Goal: Complete application form: Complete application form

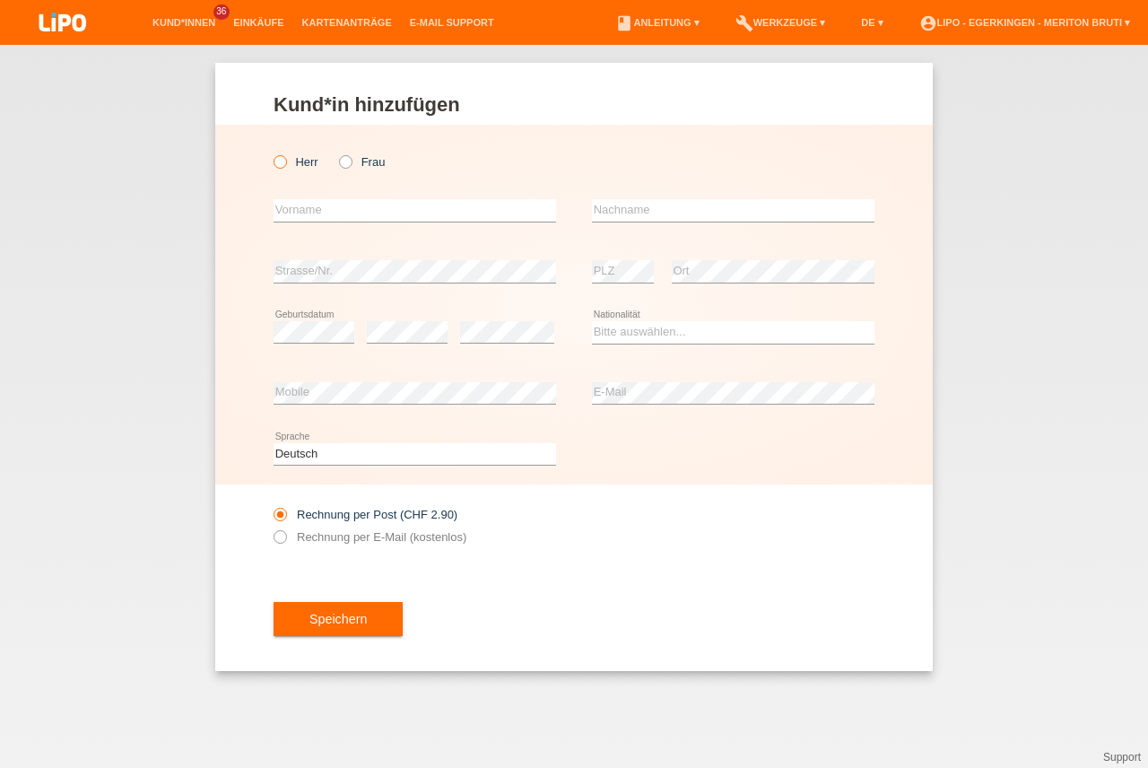
click at [271, 152] on icon at bounding box center [271, 152] width 0 height 0
click at [283, 165] on input "Herr" at bounding box center [280, 161] width 12 height 12
radio input "true"
drag, startPoint x: 318, startPoint y: 213, endPoint x: 335, endPoint y: 213, distance: 17.0
click at [325, 213] on input "text" at bounding box center [415, 210] width 283 height 22
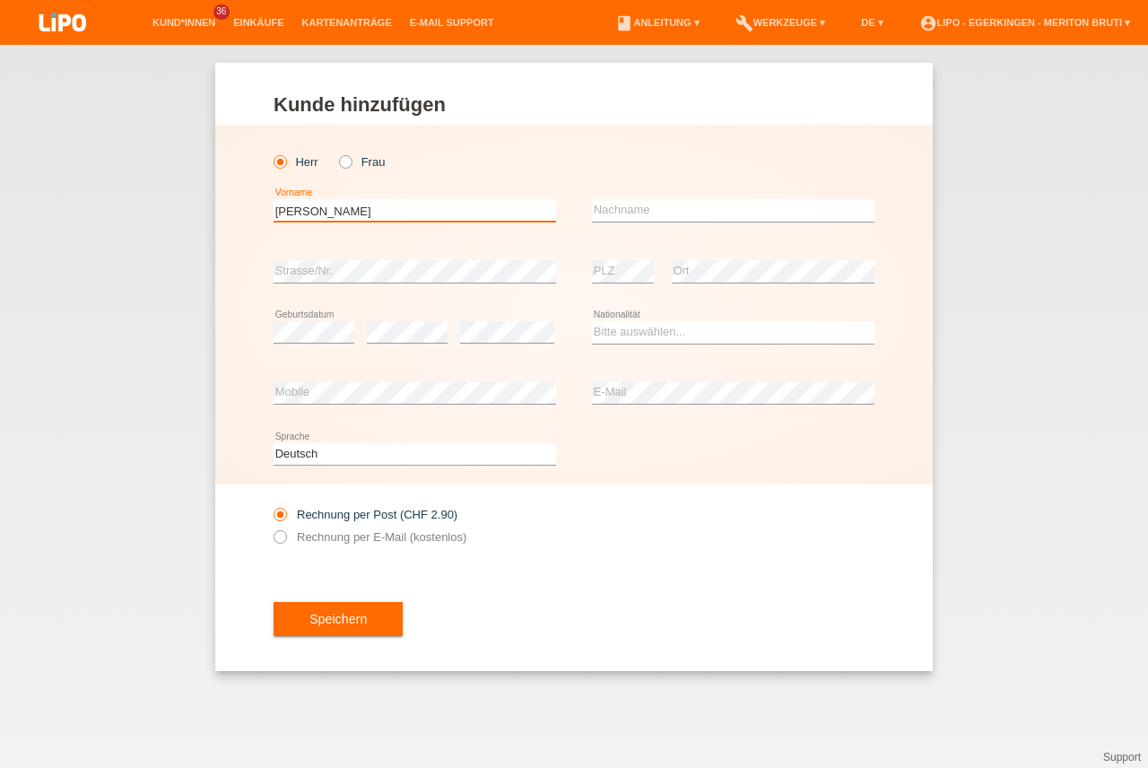
type input "[PERSON_NAME]"
click at [778, 210] on input "text" at bounding box center [733, 210] width 283 height 22
type input "[PERSON_NAME]"
click at [515, 594] on div "Speichern" at bounding box center [574, 619] width 601 height 104
click at [662, 323] on select "Bitte auswählen... Schweiz Deutschland Liechtenstein Österreich ------------ Af…" at bounding box center [733, 332] width 283 height 22
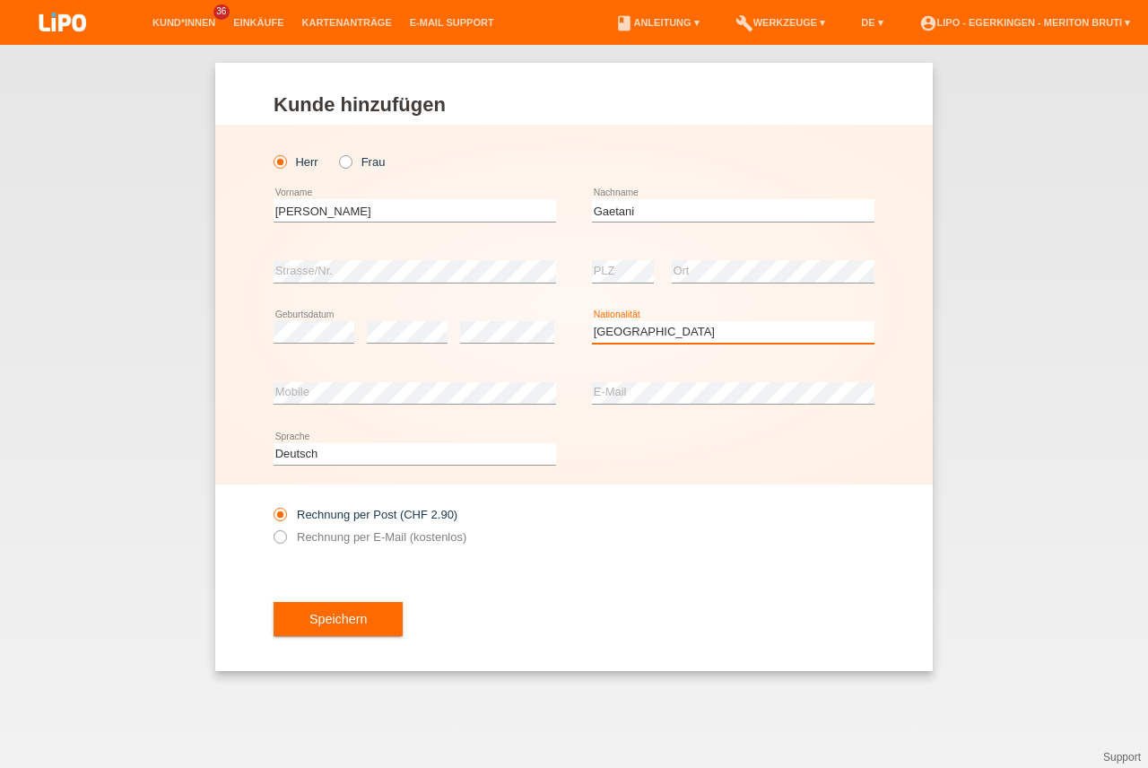
select select "IT"
click at [0, 0] on option "Italien" at bounding box center [0, 0] width 0 height 0
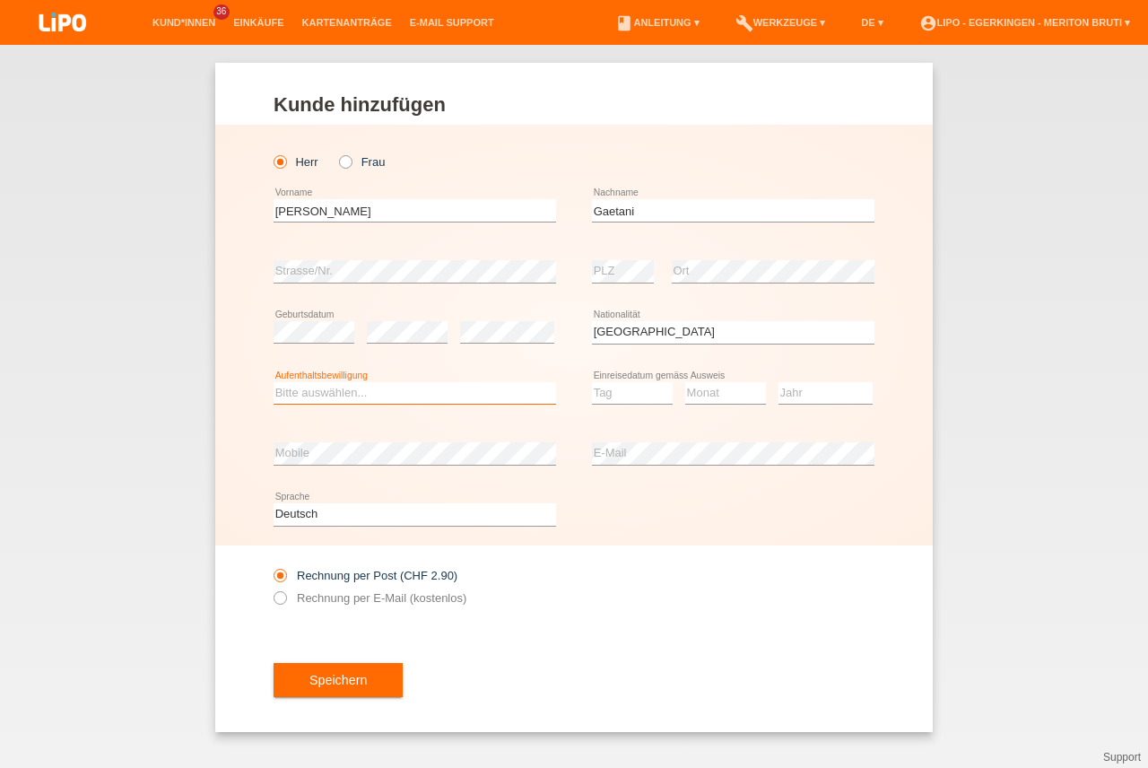
click at [404, 394] on select "Bitte auswählen... C B B - Flüchtlingsstatus Andere" at bounding box center [415, 393] width 283 height 22
select select "C"
click at [0, 0] on option "C" at bounding box center [0, 0] width 0 height 0
click at [615, 394] on select "Tag 01 02 03 04 05 06 07 08 09 10 11" at bounding box center [632, 393] width 81 height 22
select select "21"
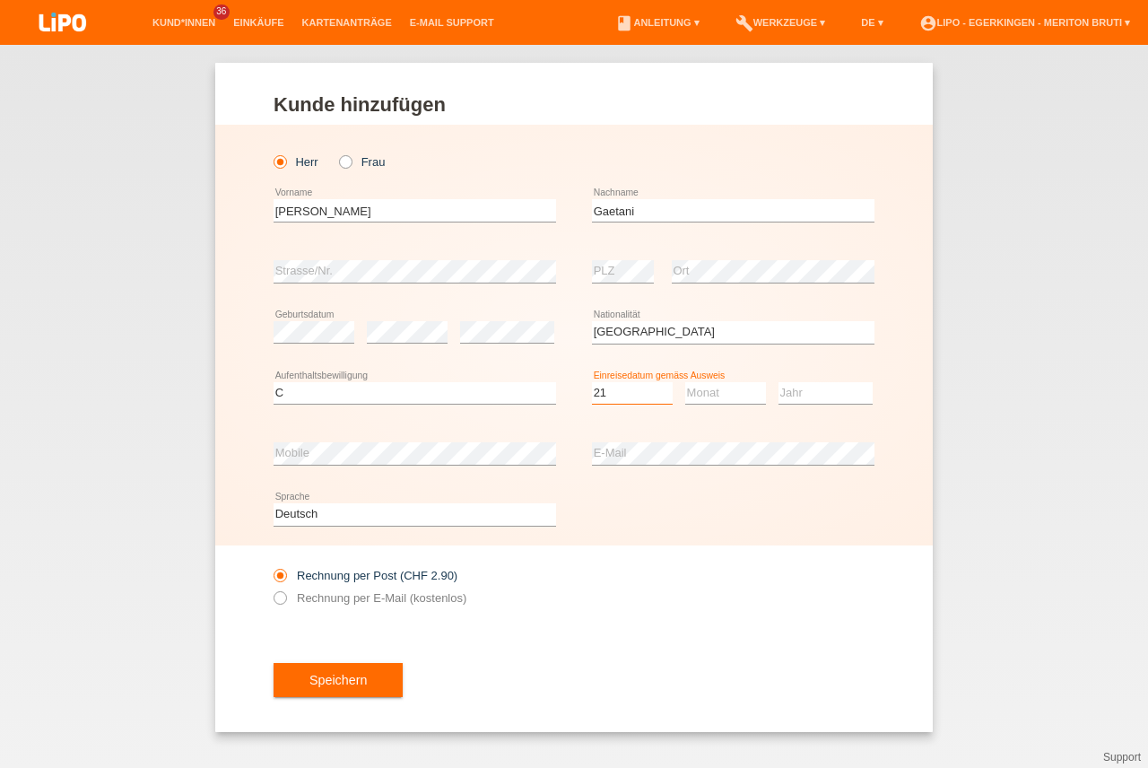
click at [0, 0] on option "21" at bounding box center [0, 0] width 0 height 0
click at [695, 393] on select "Monat 01 02 03 04 05 06 07 08 09 10 11" at bounding box center [725, 393] width 81 height 22
select select "02"
click at [0, 0] on option "02" at bounding box center [0, 0] width 0 height 0
click at [805, 393] on select "Jahr 2025 2024 2023 2022 2021 2020 2019 2018 2017 2016 2015 2014 2013 2012 2011…" at bounding box center [826, 393] width 94 height 22
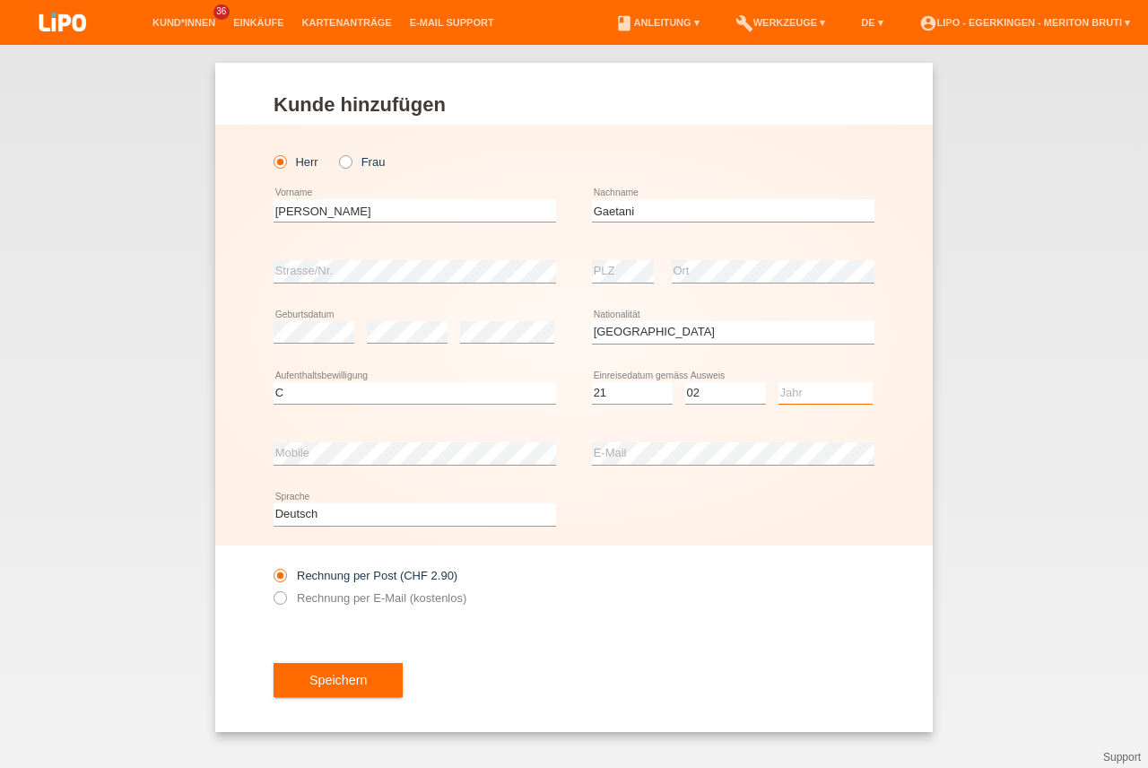
select select "1993"
click at [0, 0] on option "1993" at bounding box center [0, 0] width 0 height 0
click at [274, 602] on input "Rechnung per E-Mail (kostenlos)" at bounding box center [280, 602] width 12 height 22
radio input "true"
click at [354, 683] on button "Speichern" at bounding box center [338, 680] width 129 height 34
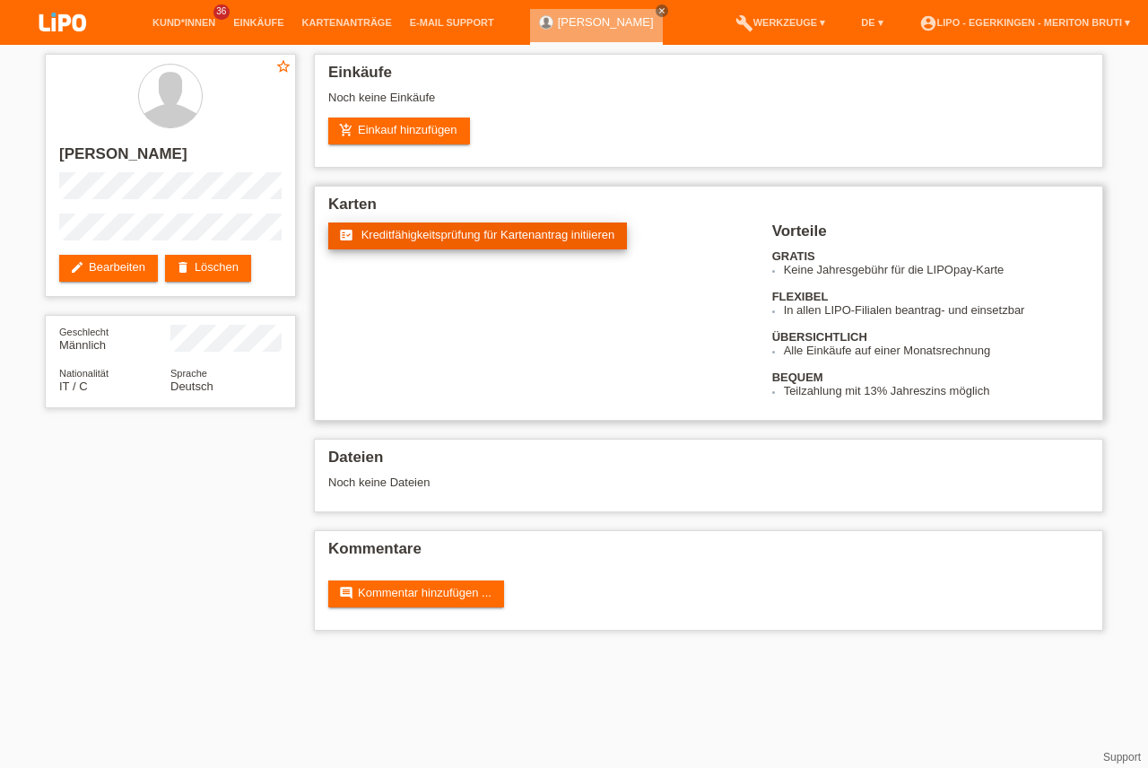
click at [540, 241] on link "fact_check Kreditfähigkeitsprüfung für Kartenantrag initiieren" at bounding box center [477, 235] width 299 height 27
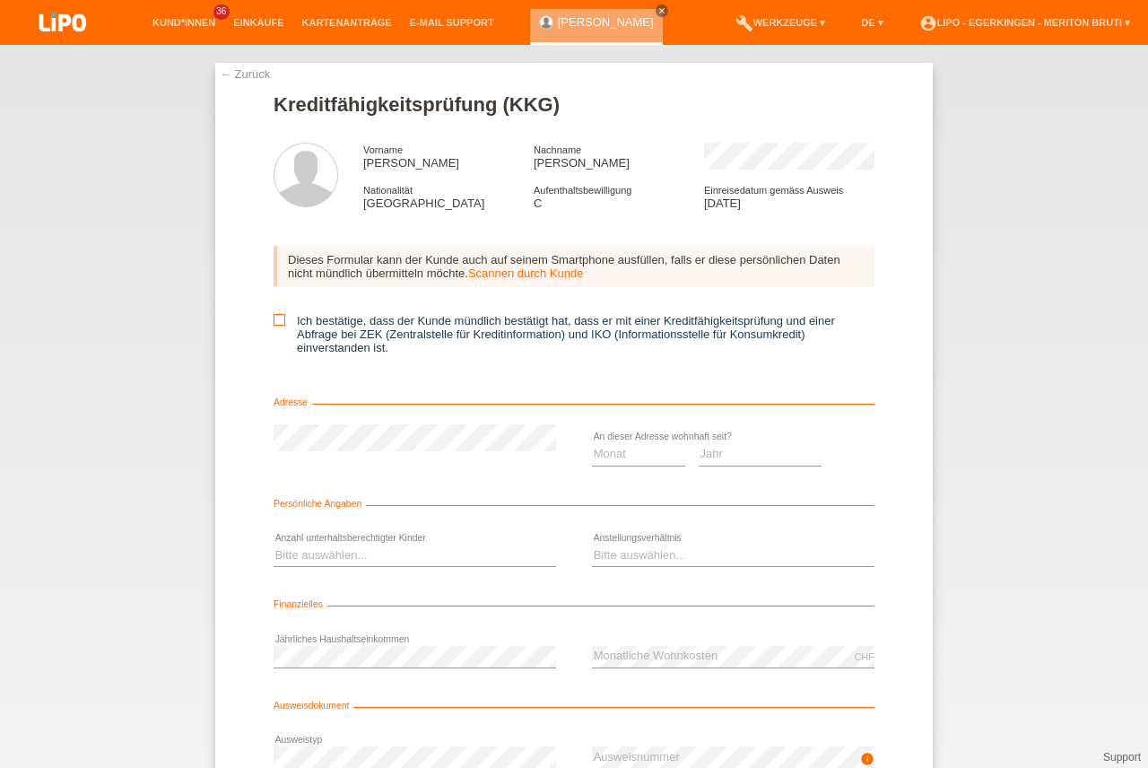
click at [276, 318] on icon at bounding box center [280, 320] width 12 height 12
click at [276, 318] on input "Ich bestätige, dass der Kunde mündlich bestätigt hat, dass er mit einer Kreditf…" at bounding box center [280, 320] width 12 height 12
checkbox input "true"
click at [612, 452] on select "Monat 01 02 03 04 05 06 07 08 09 10" at bounding box center [638, 454] width 93 height 22
select select "05"
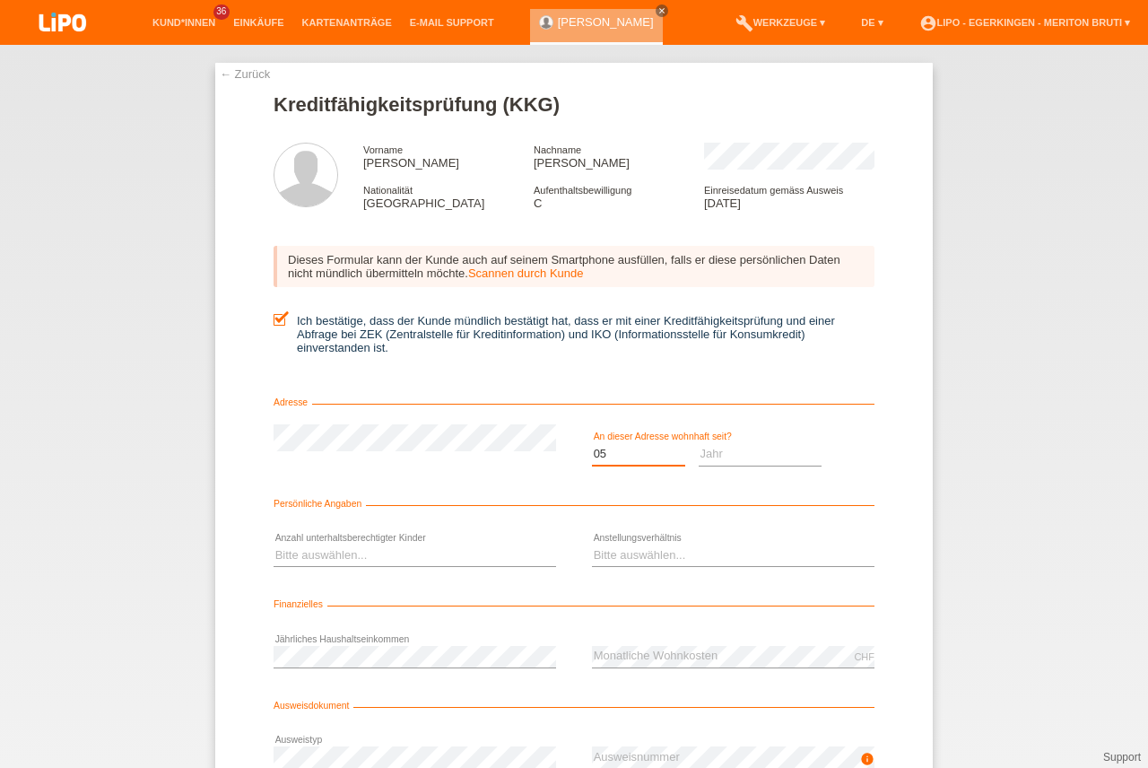
click at [0, 0] on option "05" at bounding box center [0, 0] width 0 height 0
click at [731, 456] on select "Jahr 2025 2024 2023 2022 2021 2020 2019 2018 2017 2016 2015 2014 2013 2012 2011…" at bounding box center [761, 454] width 124 height 22
select select "2020"
click at [0, 0] on option "2020" at bounding box center [0, 0] width 0 height 0
click at [390, 554] on select "Bitte auswählen... 0 1 2 3 4 5 6 7 8 9" at bounding box center [415, 555] width 283 height 22
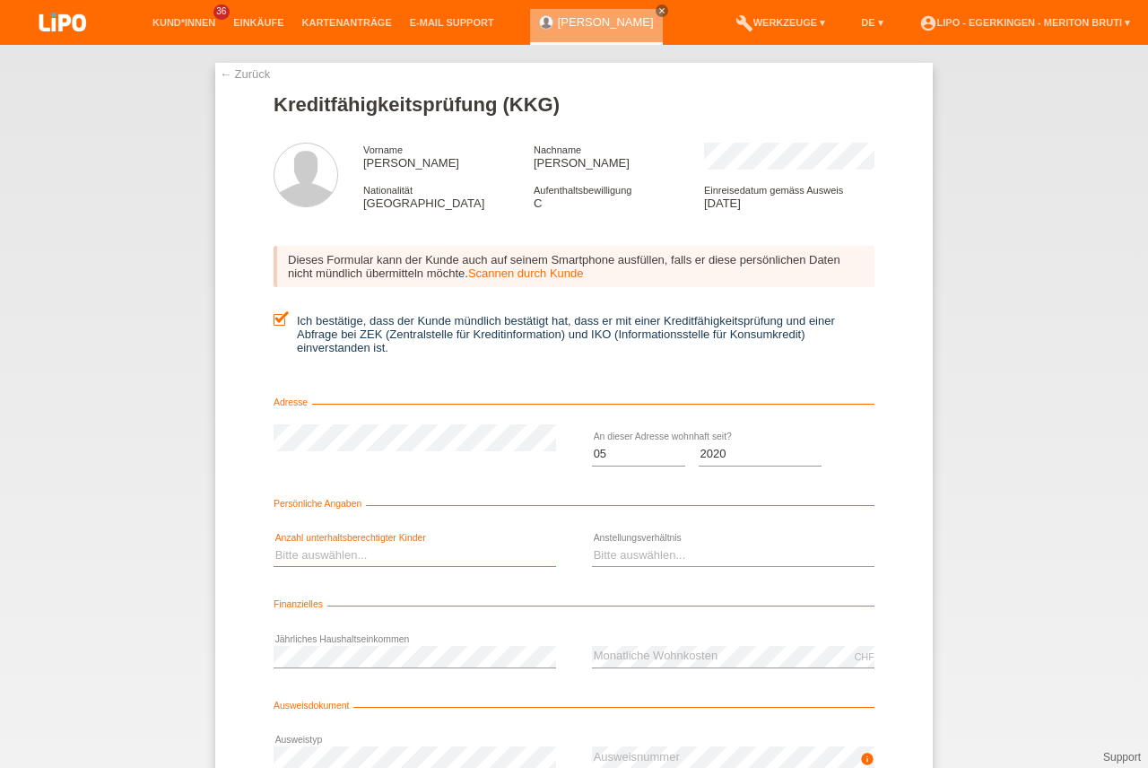
select select "2"
click at [0, 0] on option "2" at bounding box center [0, 0] width 0 height 0
click at [673, 554] on select "Bitte auswählen... Unbefristet Befristet Lehrling/Student Pensioniert Nicht arb…" at bounding box center [733, 555] width 283 height 22
select select "UNLIMITED"
click at [0, 0] on option "Unbefristet" at bounding box center [0, 0] width 0 height 0
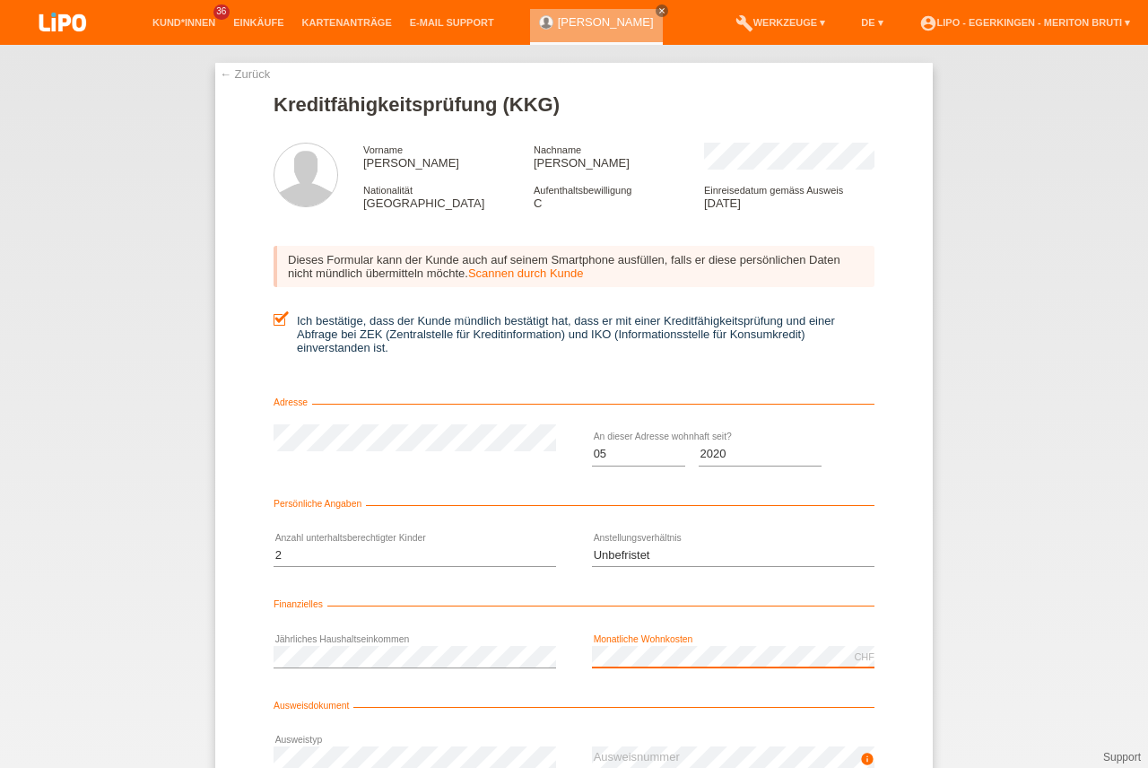
scroll to position [146, 0]
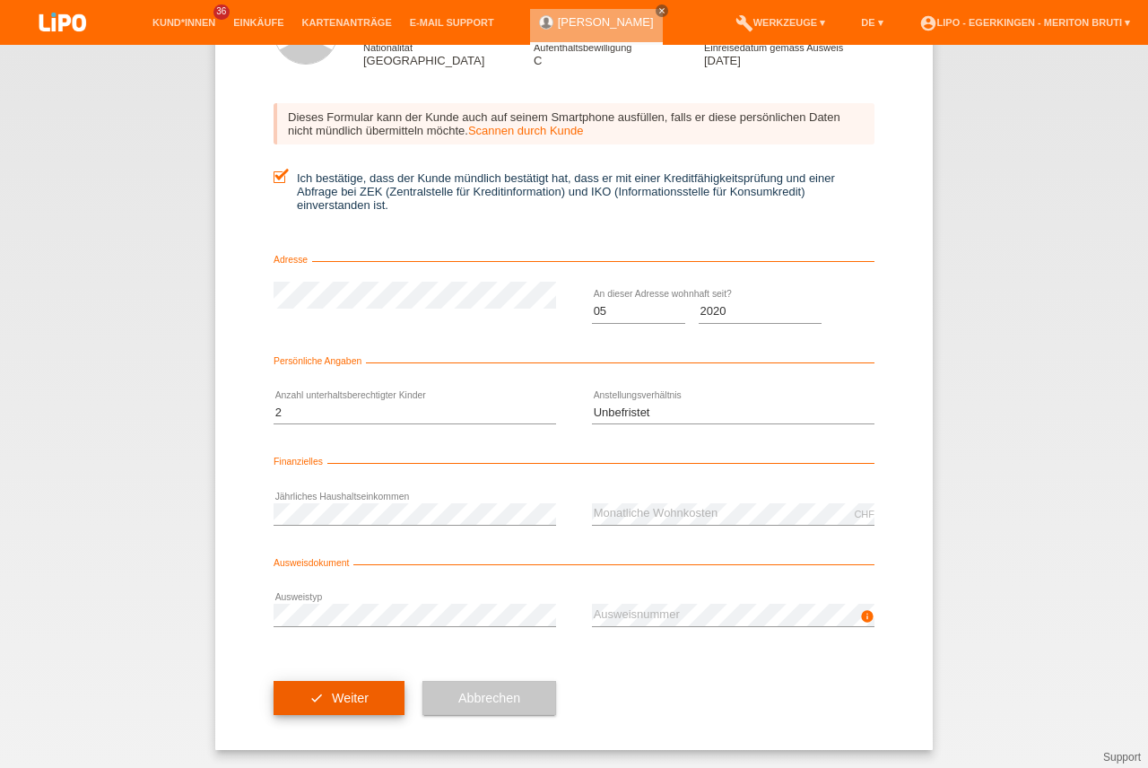
click at [372, 698] on button "check Weiter" at bounding box center [339, 698] width 131 height 34
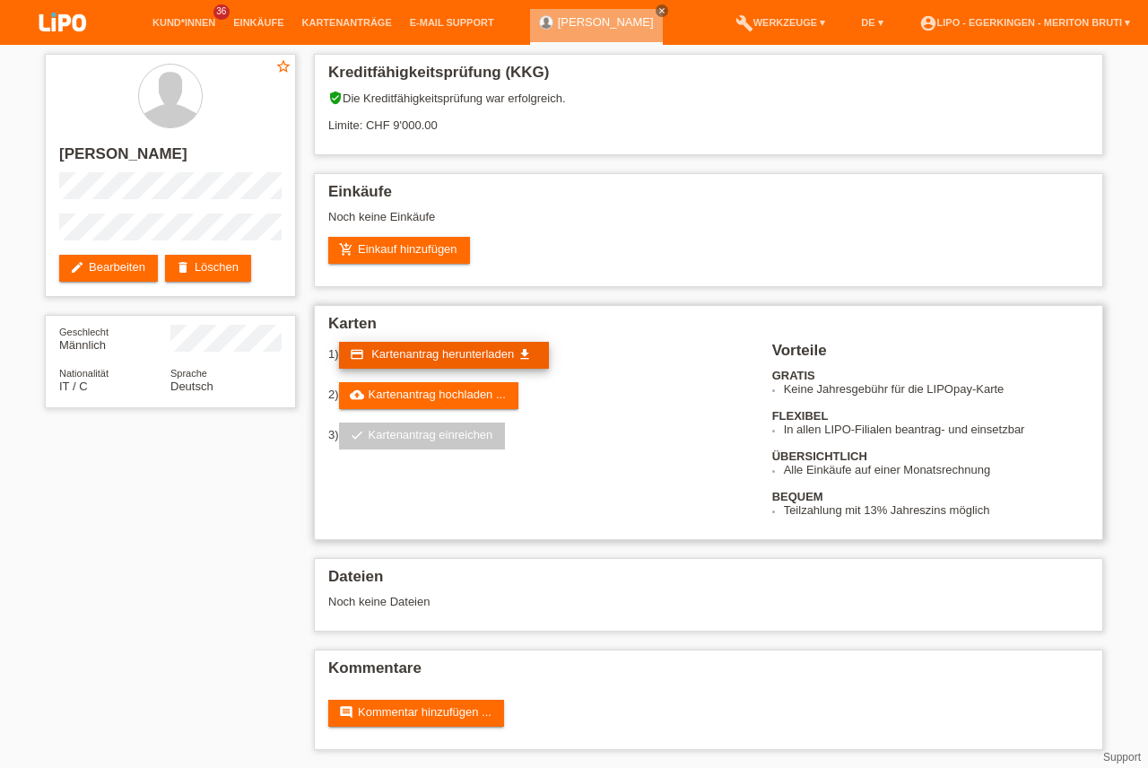
click at [524, 359] on icon "get_app" at bounding box center [525, 354] width 14 height 14
click at [100, 645] on div "star_border Davide Gaetani edit Bearbeiten delete Löschen Geschlecht Männlich N…" at bounding box center [574, 406] width 1076 height 723
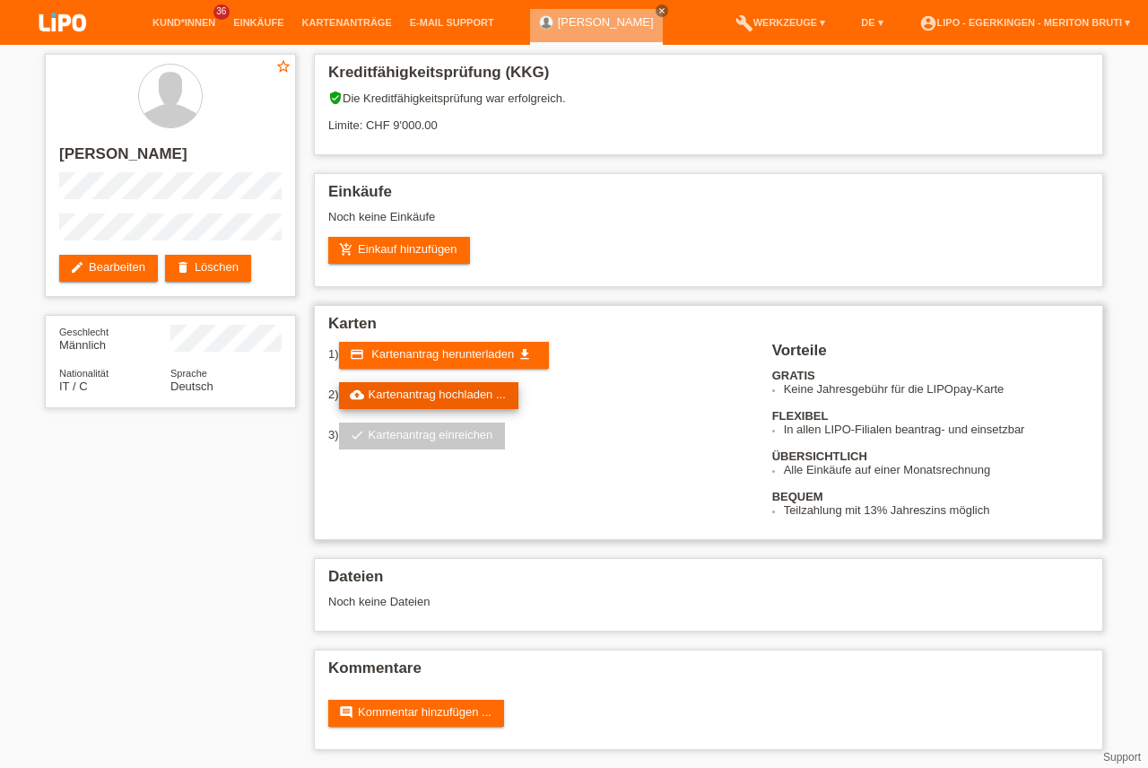
click at [506, 388] on link "cloud_upload Kartenantrag hochladen ..." at bounding box center [428, 395] width 179 height 27
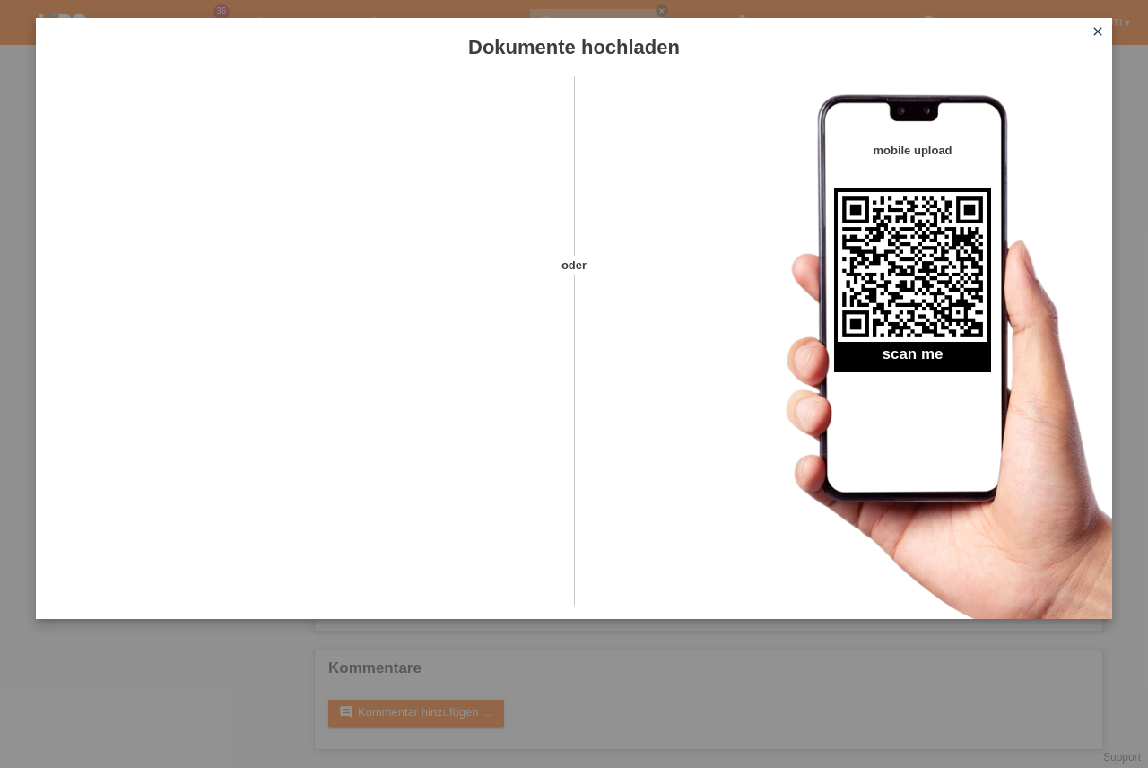
click at [1105, 32] on link "close" at bounding box center [1097, 32] width 23 height 21
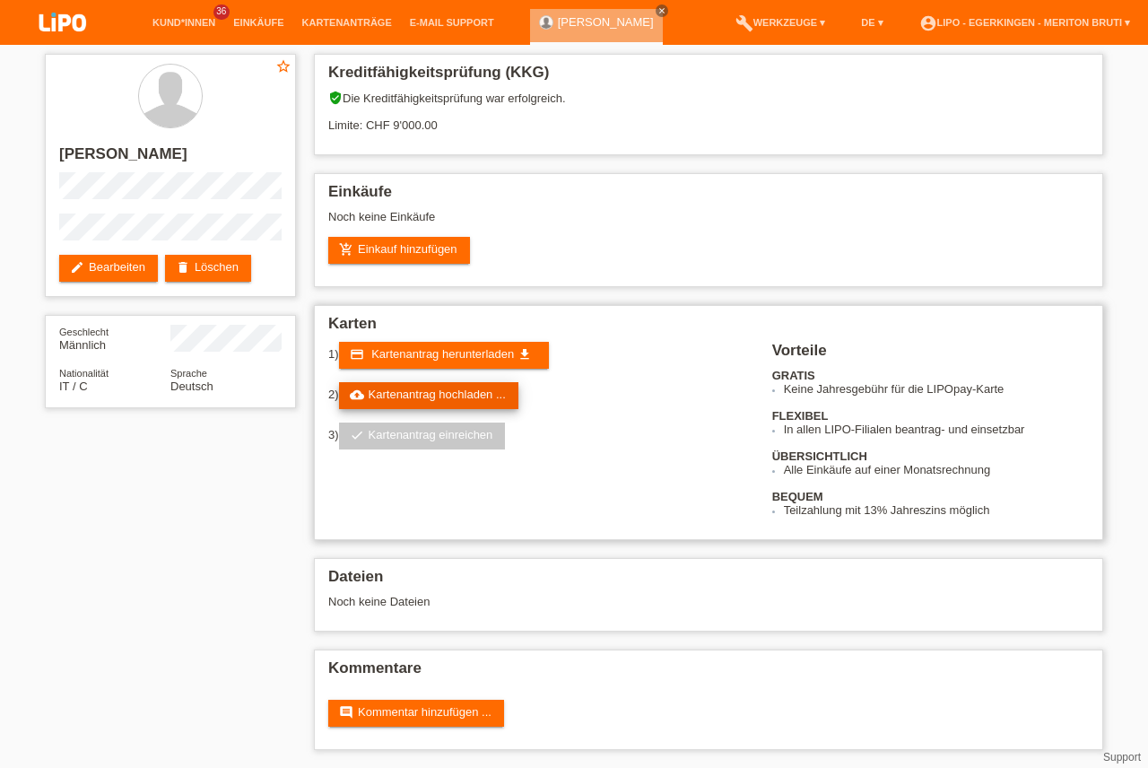
click at [466, 395] on link "cloud_upload Kartenantrag hochladen ..." at bounding box center [428, 395] width 179 height 27
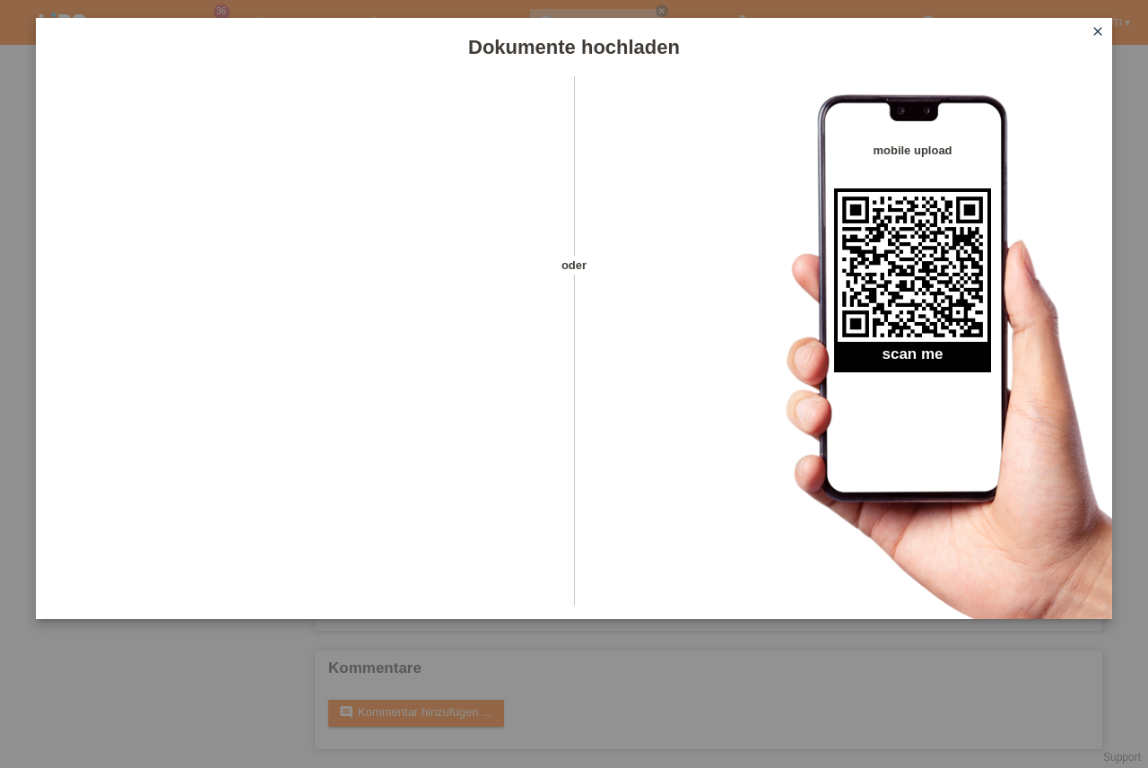
click at [1097, 34] on icon "close" at bounding box center [1098, 31] width 14 height 14
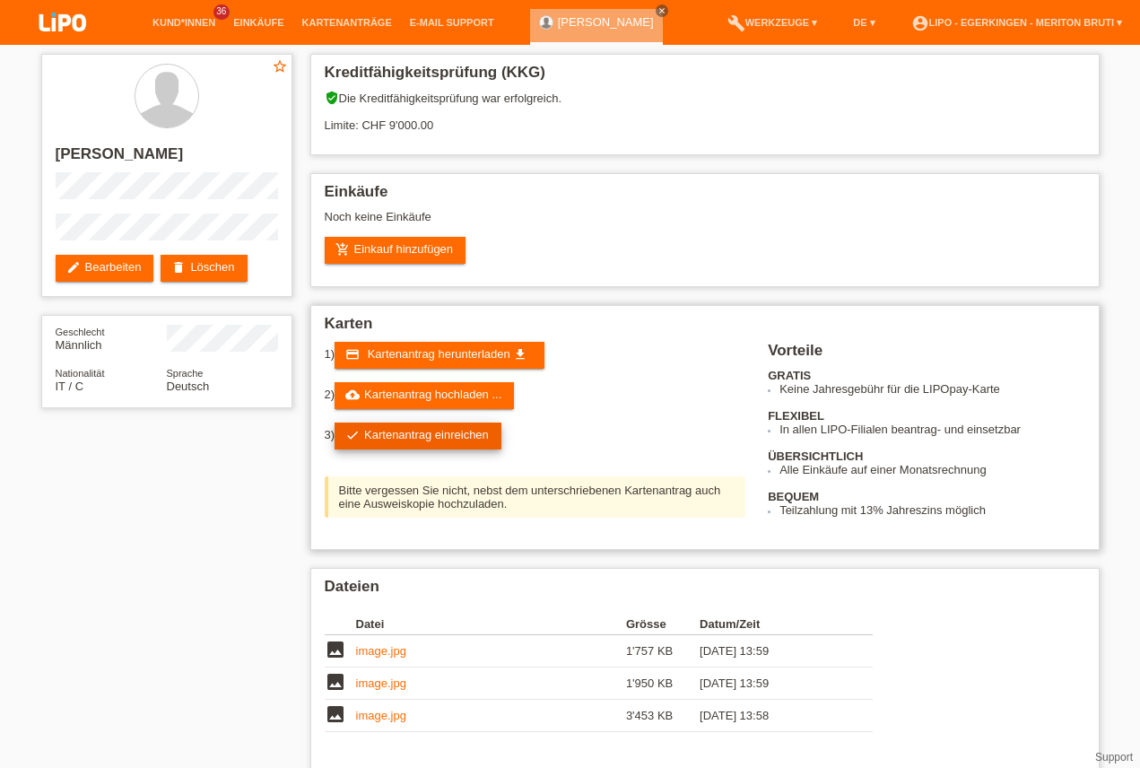
click at [450, 437] on link "check Kartenantrag einreichen" at bounding box center [418, 435] width 167 height 27
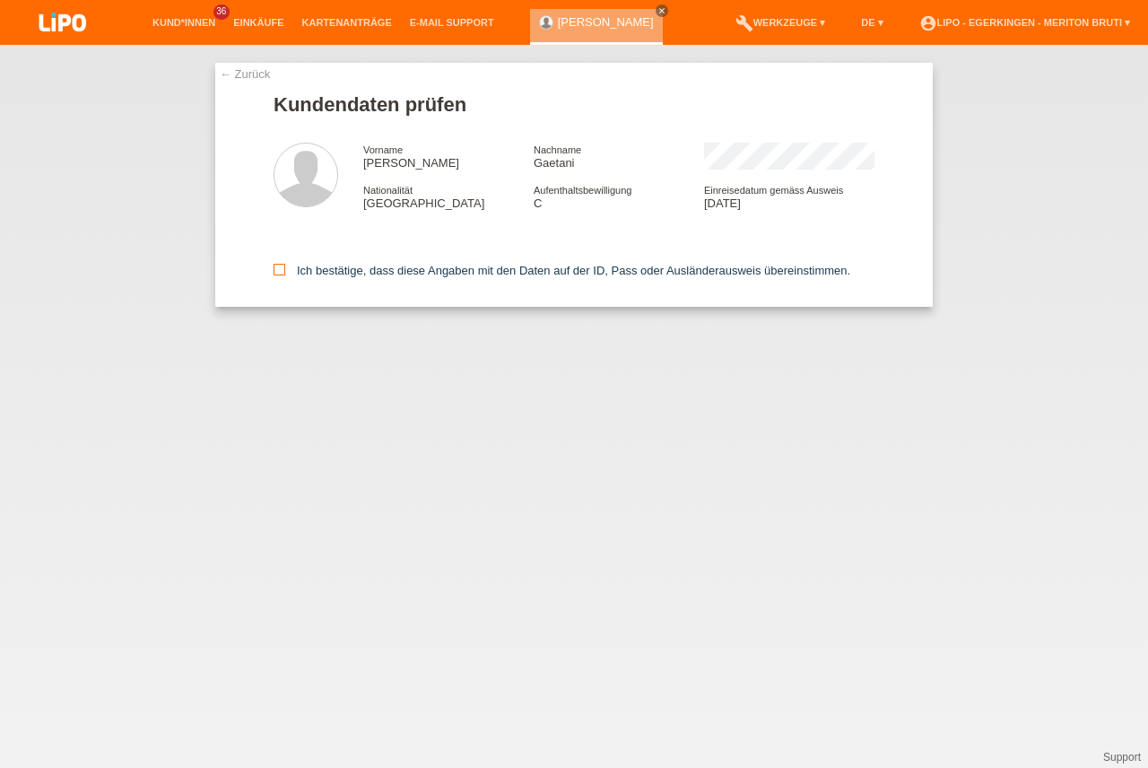
drag, startPoint x: 282, startPoint y: 266, endPoint x: 300, endPoint y: 274, distance: 20.5
click at [281, 267] on icon at bounding box center [280, 270] width 12 height 12
click at [281, 267] on input "Ich bestätige, dass diese Angaben mit den Daten auf der ID, Pass oder Ausländer…" at bounding box center [280, 270] width 12 height 12
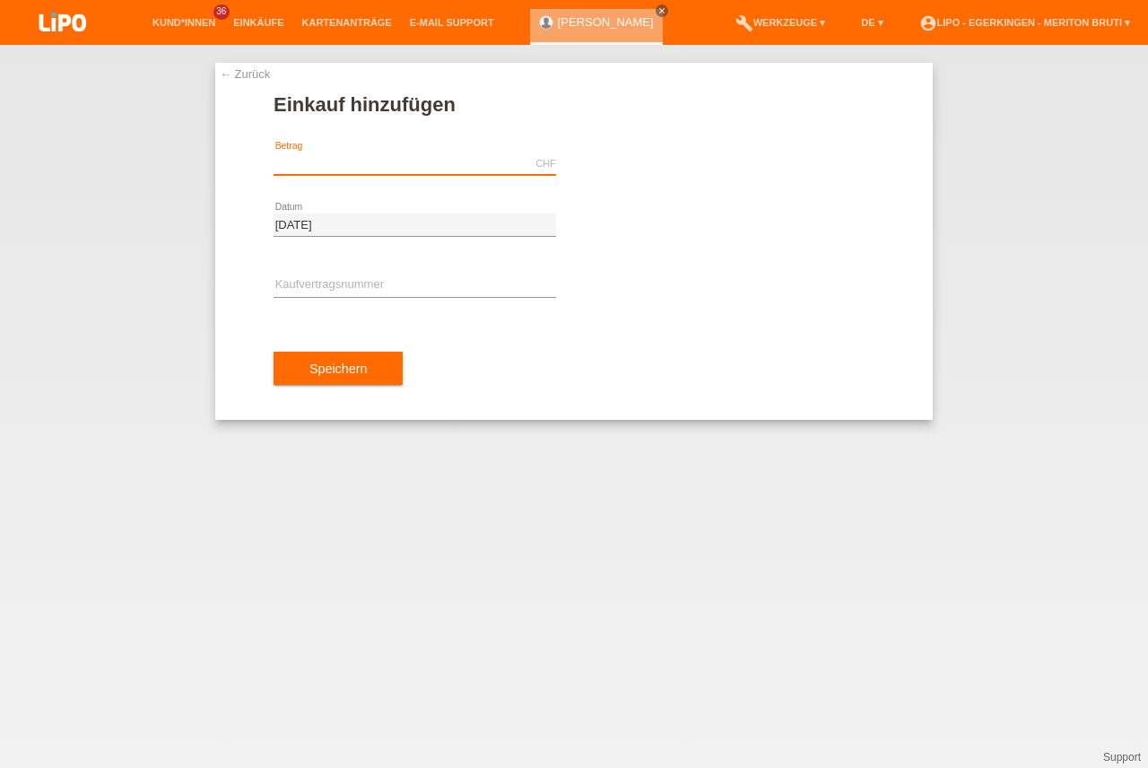
click at [393, 168] on input "text" at bounding box center [415, 163] width 283 height 22
type input "2523.90"
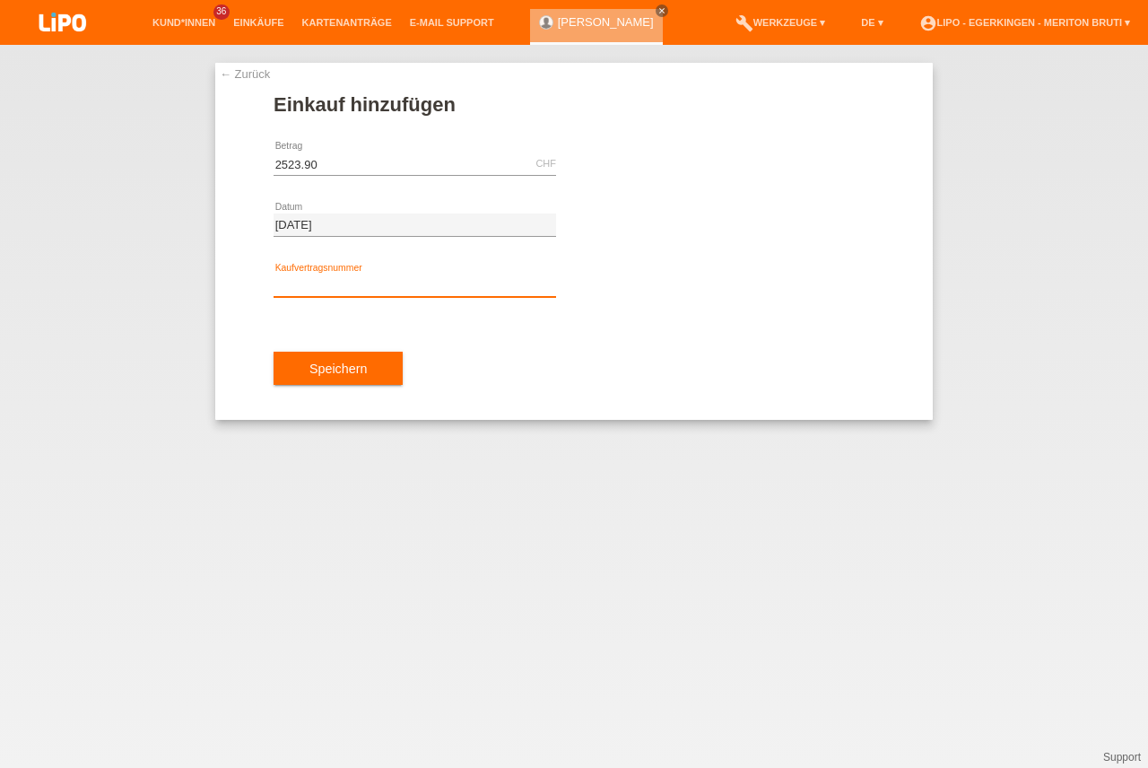
click at [336, 292] on input "text" at bounding box center [415, 285] width 283 height 22
type input "XH39UJ"
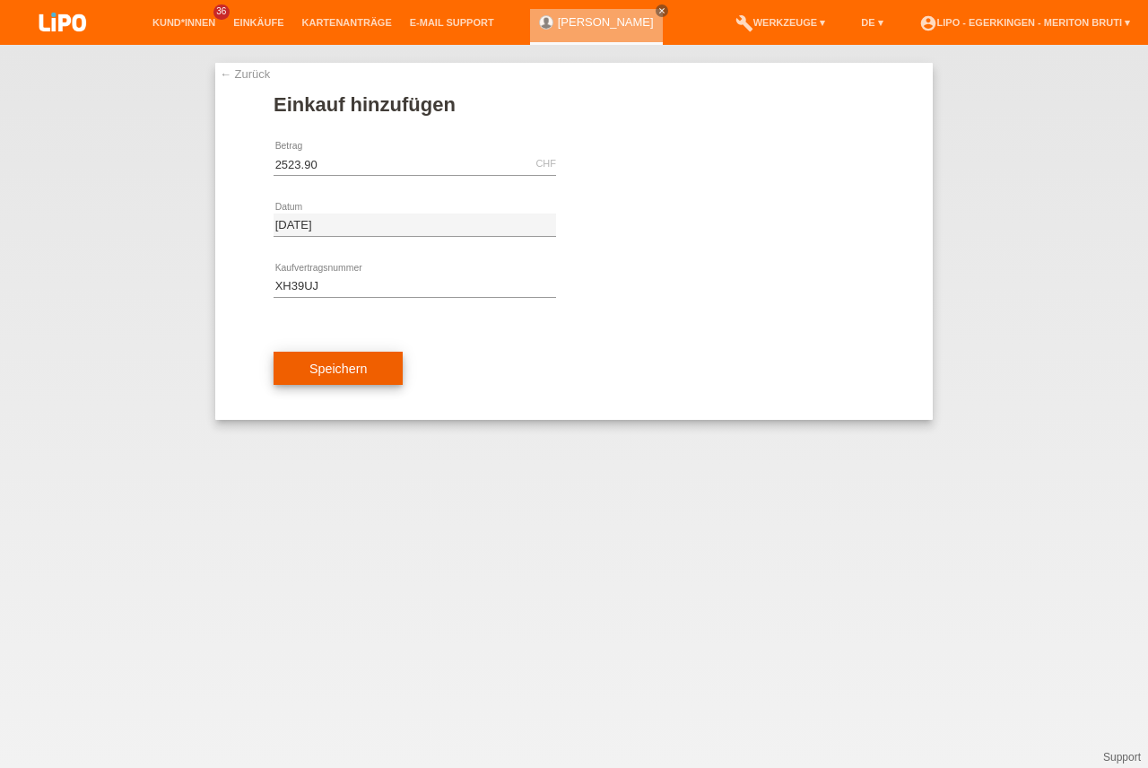
click at [313, 371] on button "Speichern" at bounding box center [338, 369] width 129 height 34
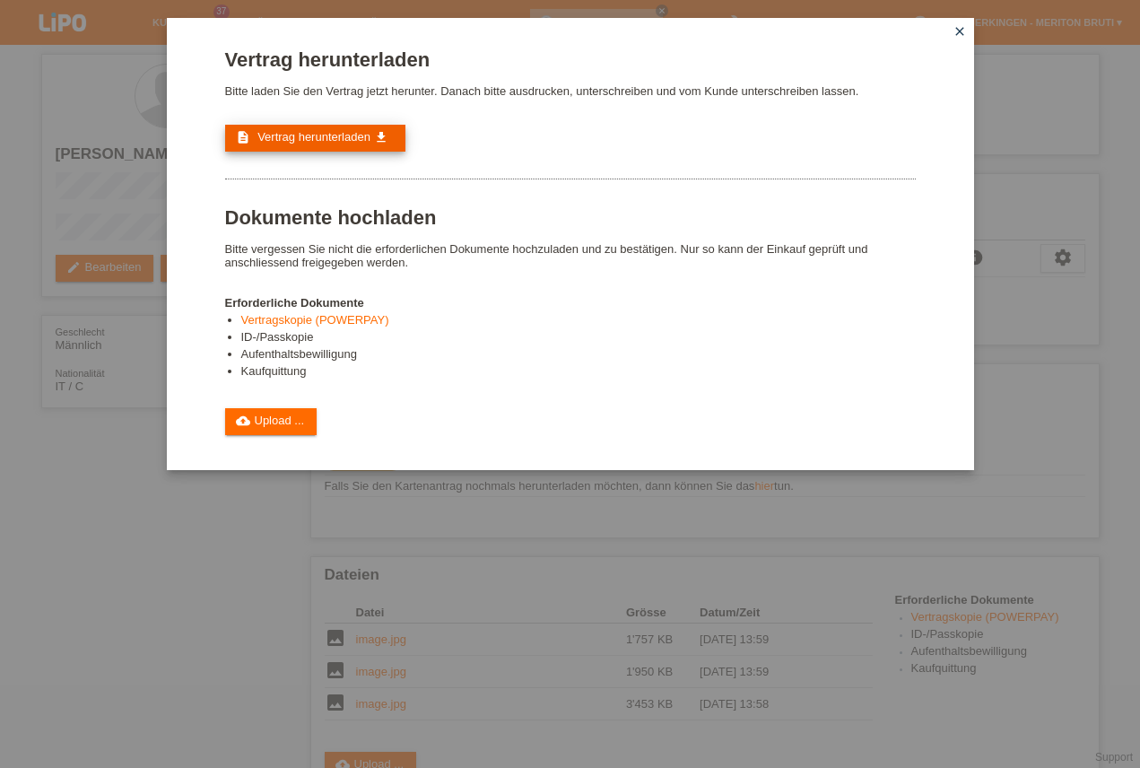
click at [353, 134] on span "Vertrag herunterladen" at bounding box center [313, 136] width 113 height 13
click at [968, 35] on link "close" at bounding box center [959, 32] width 23 height 21
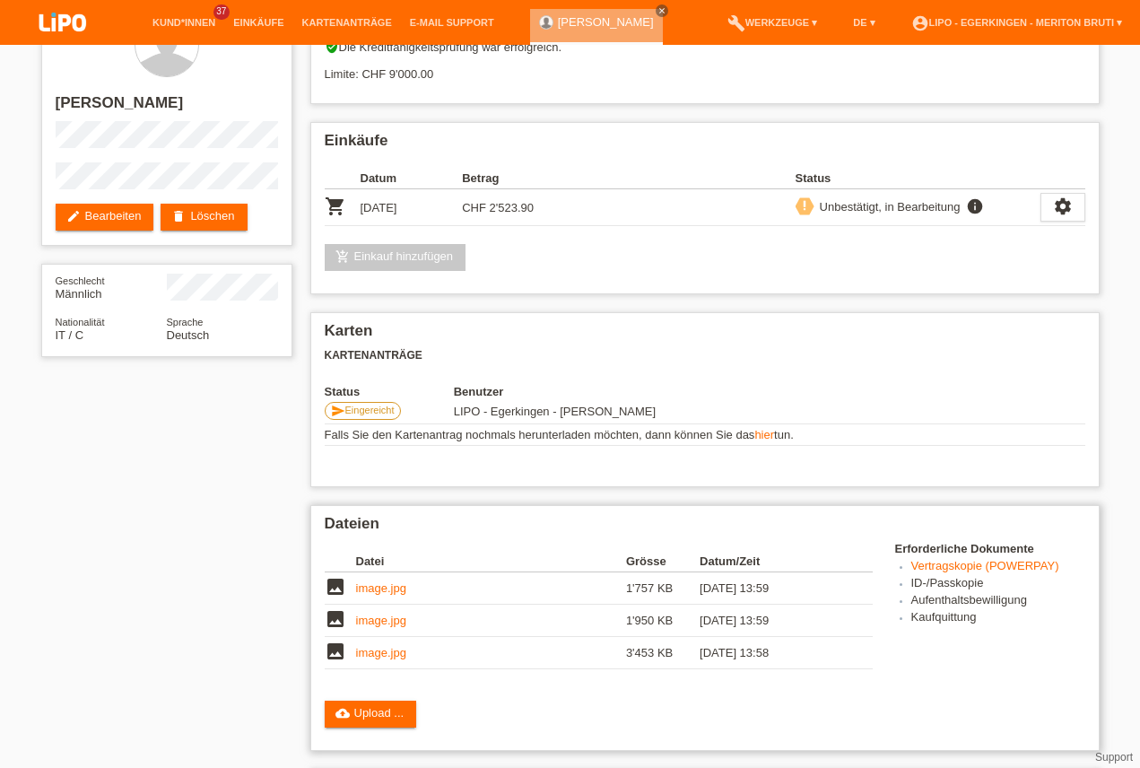
scroll to position [102, 0]
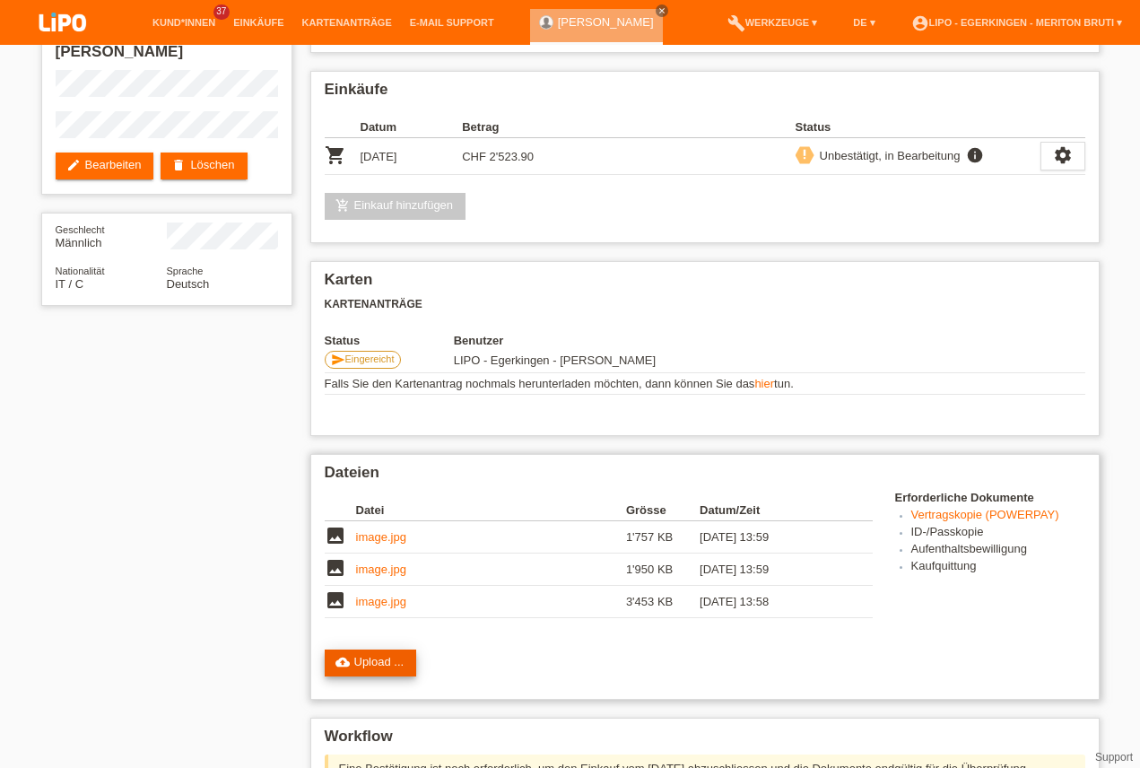
click at [366, 666] on link "cloud_upload Upload ..." at bounding box center [371, 662] width 92 height 27
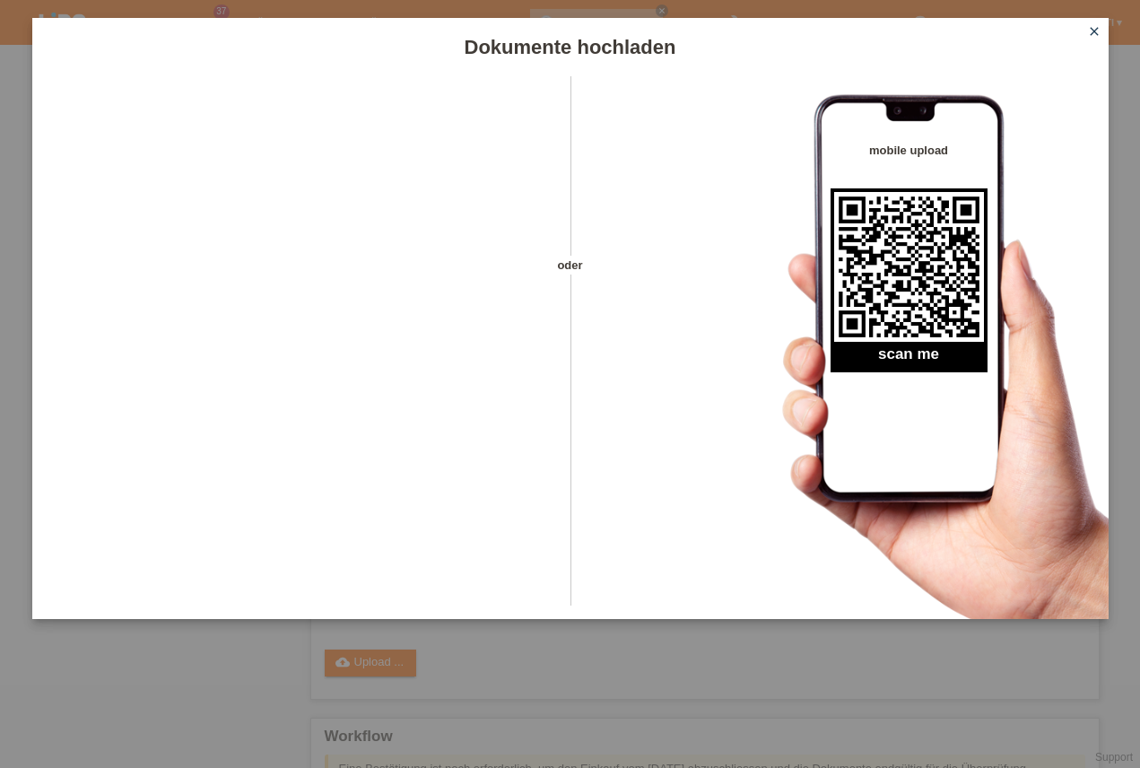
click at [1099, 36] on icon "close" at bounding box center [1094, 31] width 14 height 14
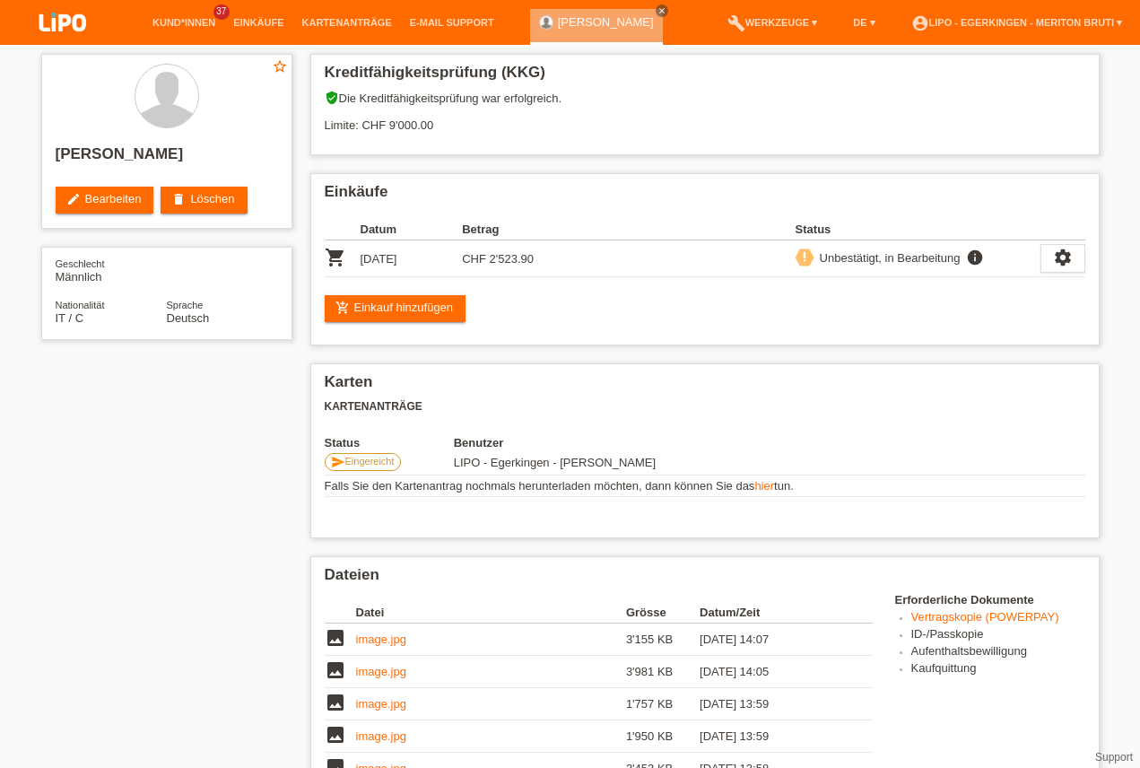
click at [395, 632] on link "image.jpg" at bounding box center [381, 638] width 50 height 13
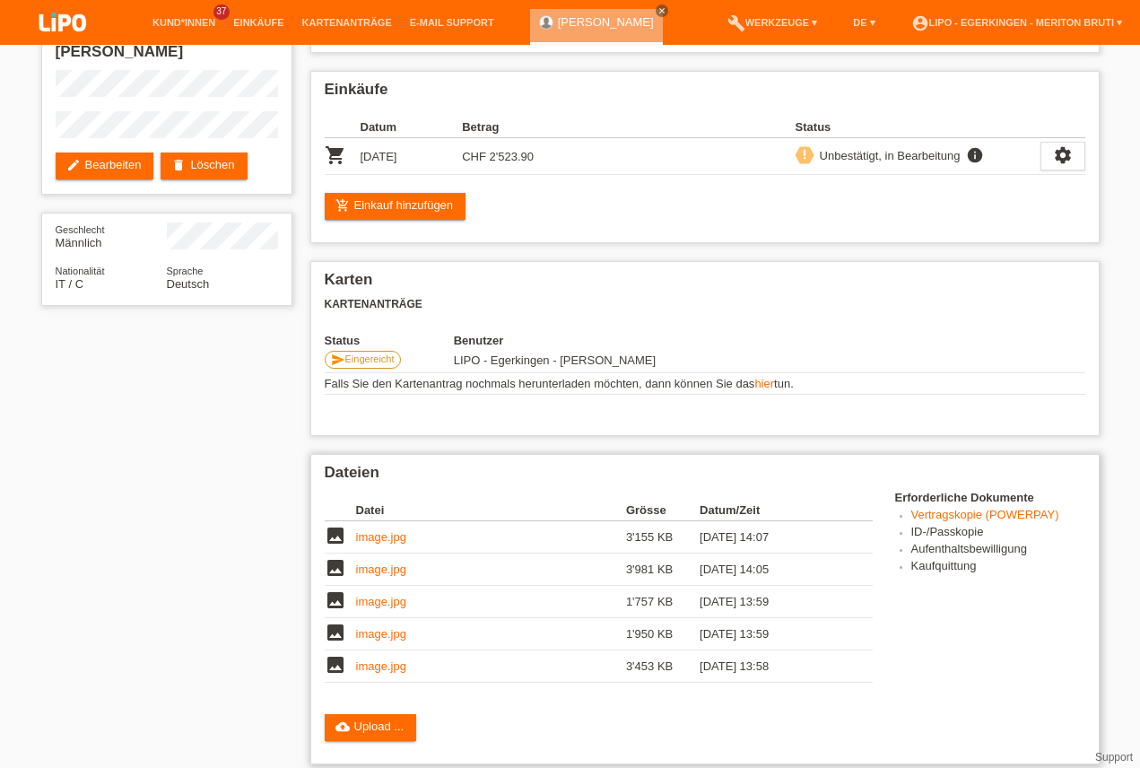
scroll to position [102, 0]
click at [379, 571] on link "image.jpg" at bounding box center [381, 568] width 50 height 13
click at [373, 603] on link "image.jpg" at bounding box center [381, 601] width 50 height 13
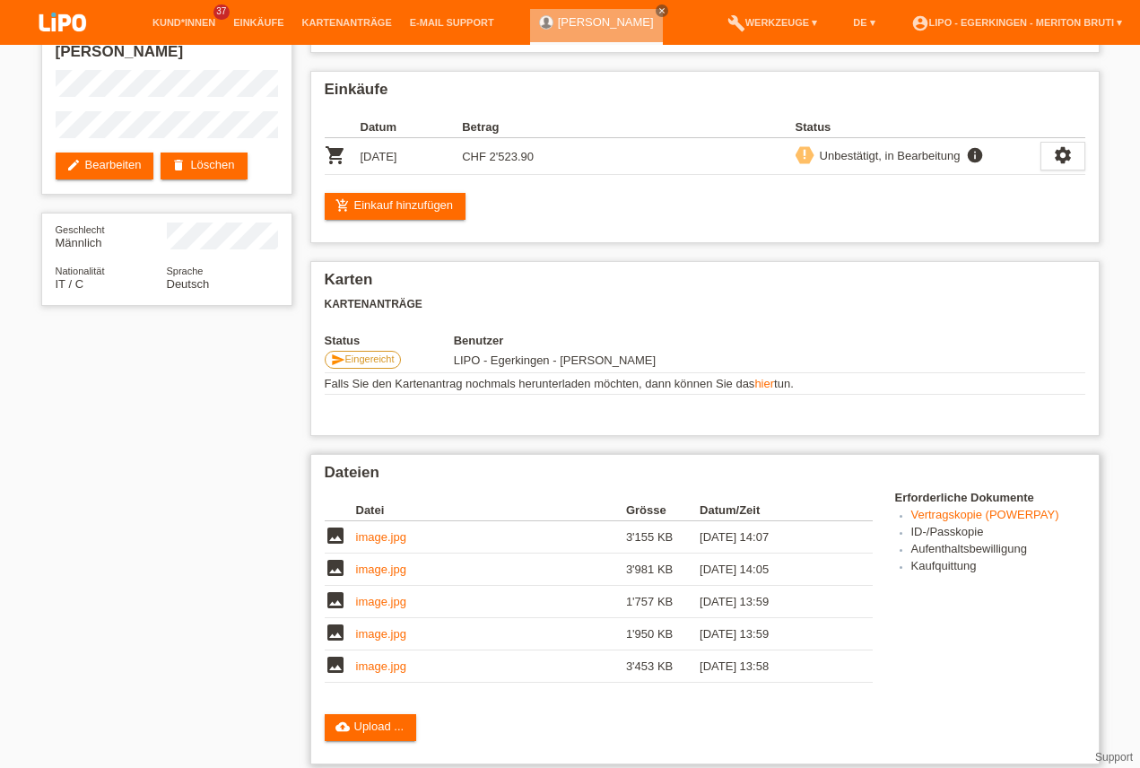
click at [370, 635] on link "image.jpg" at bounding box center [381, 633] width 50 height 13
click at [387, 668] on link "image.jpg" at bounding box center [381, 665] width 50 height 13
click at [374, 659] on link "image.jpg" at bounding box center [381, 665] width 50 height 13
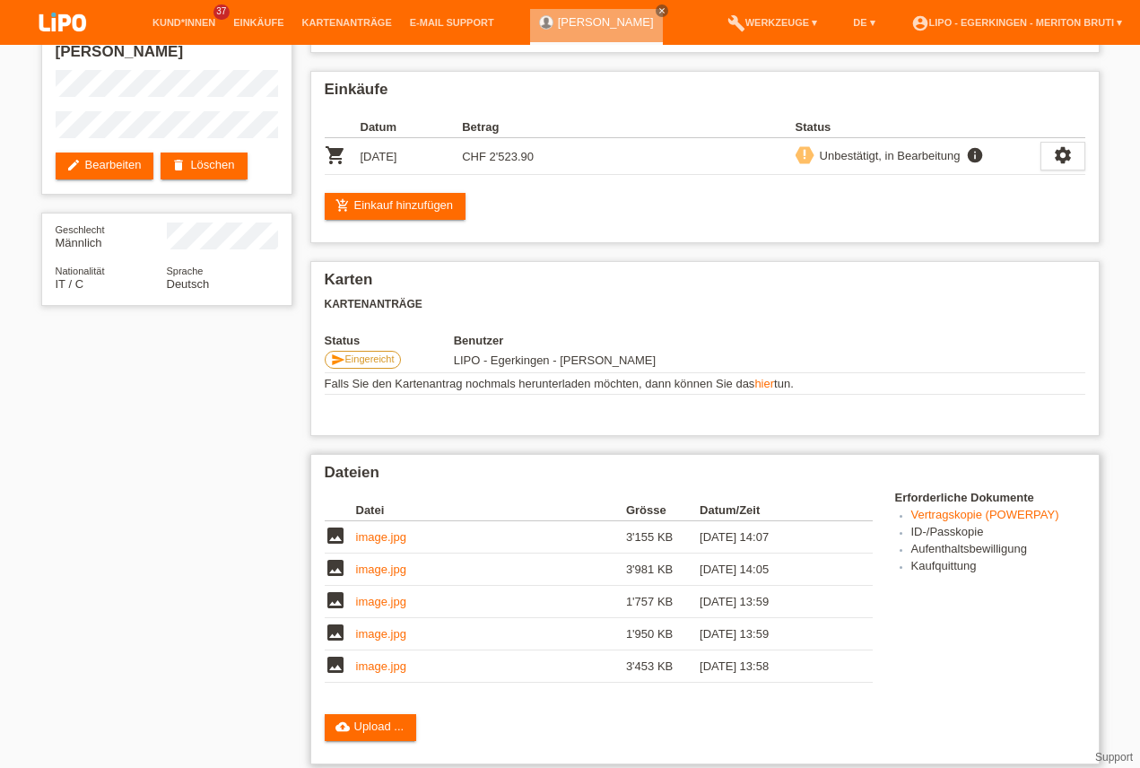
click at [374, 659] on link "image.jpg" at bounding box center [381, 665] width 50 height 13
click at [348, 714] on link "cloud_upload Upload ..." at bounding box center [371, 727] width 92 height 27
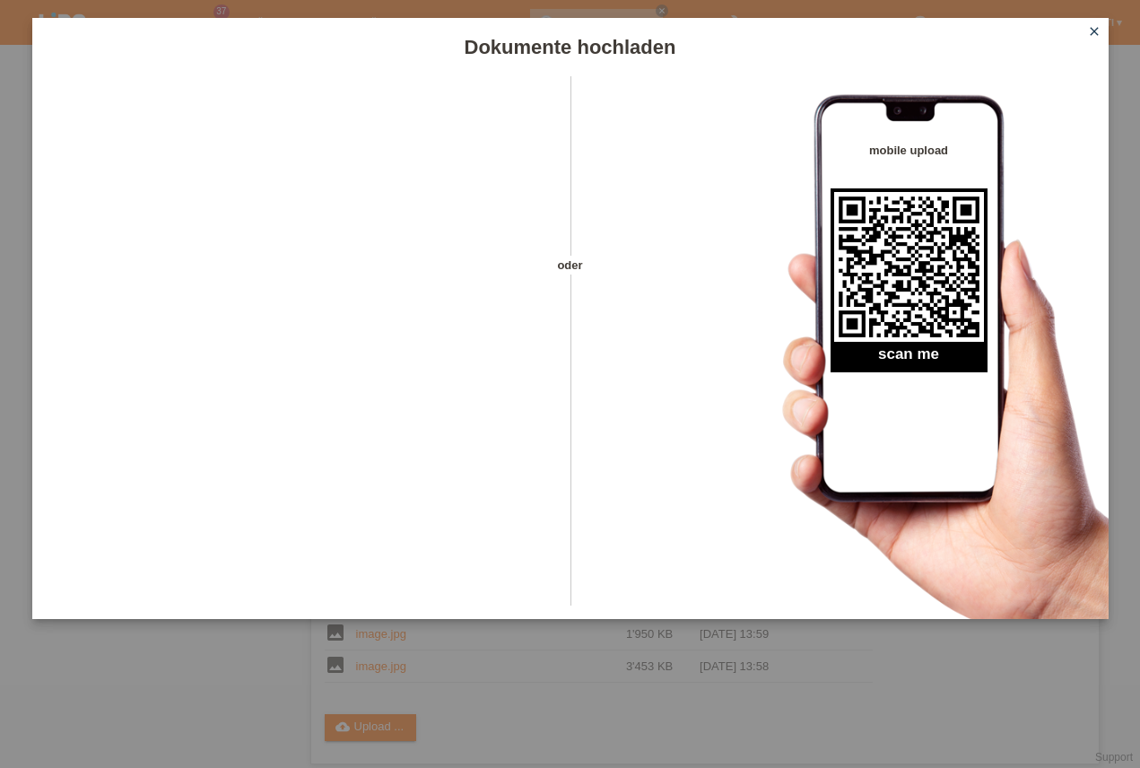
click at [1090, 36] on icon "close" at bounding box center [1094, 31] width 14 height 14
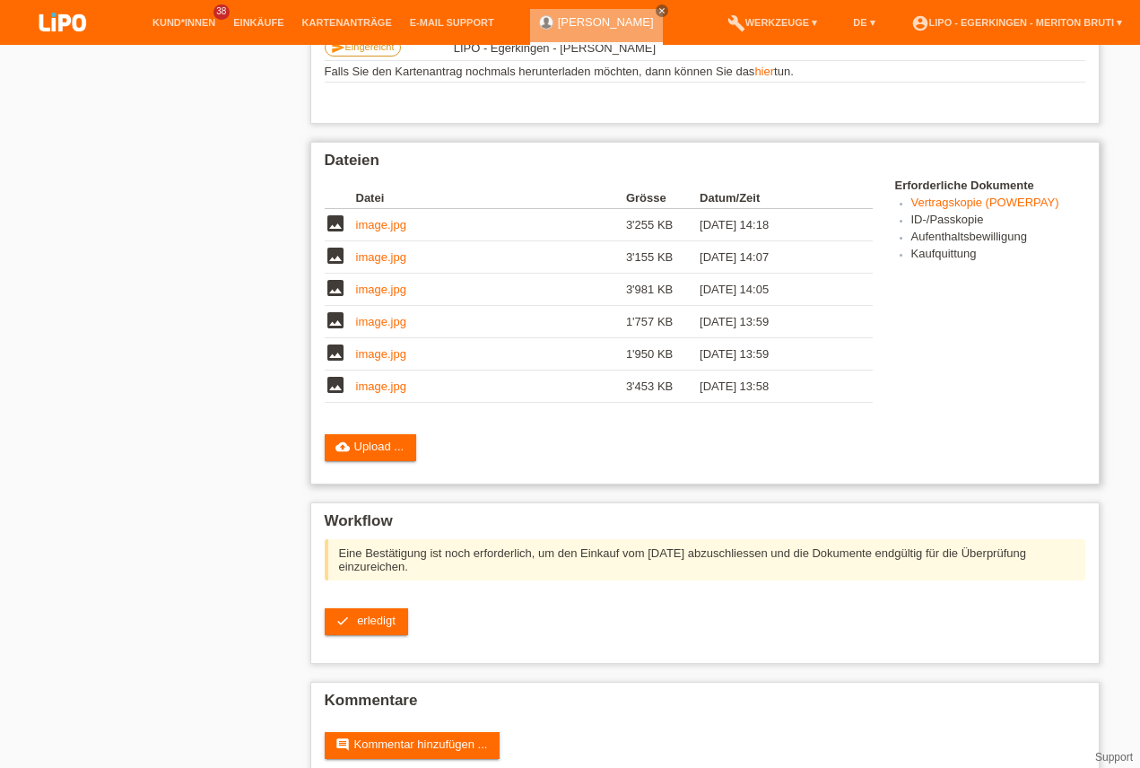
scroll to position [414, 0]
click at [353, 631] on link "check erledigt" at bounding box center [366, 621] width 83 height 27
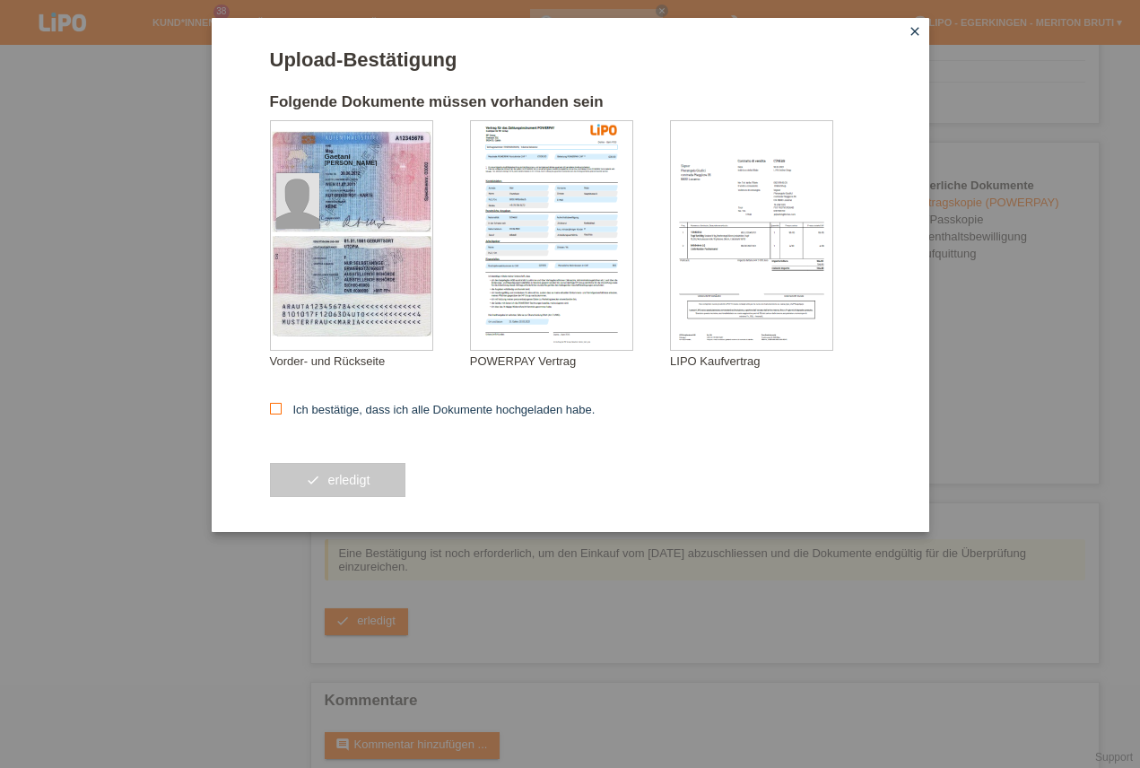
click at [275, 414] on input "Ich bestätige, dass ich alle Dokumente hochgeladen habe." at bounding box center [276, 409] width 12 height 12
checkbox input "true"
drag, startPoint x: 328, startPoint y: 488, endPoint x: 344, endPoint y: 483, distance: 15.9
click at [335, 485] on button "check erledigt" at bounding box center [338, 480] width 136 height 34
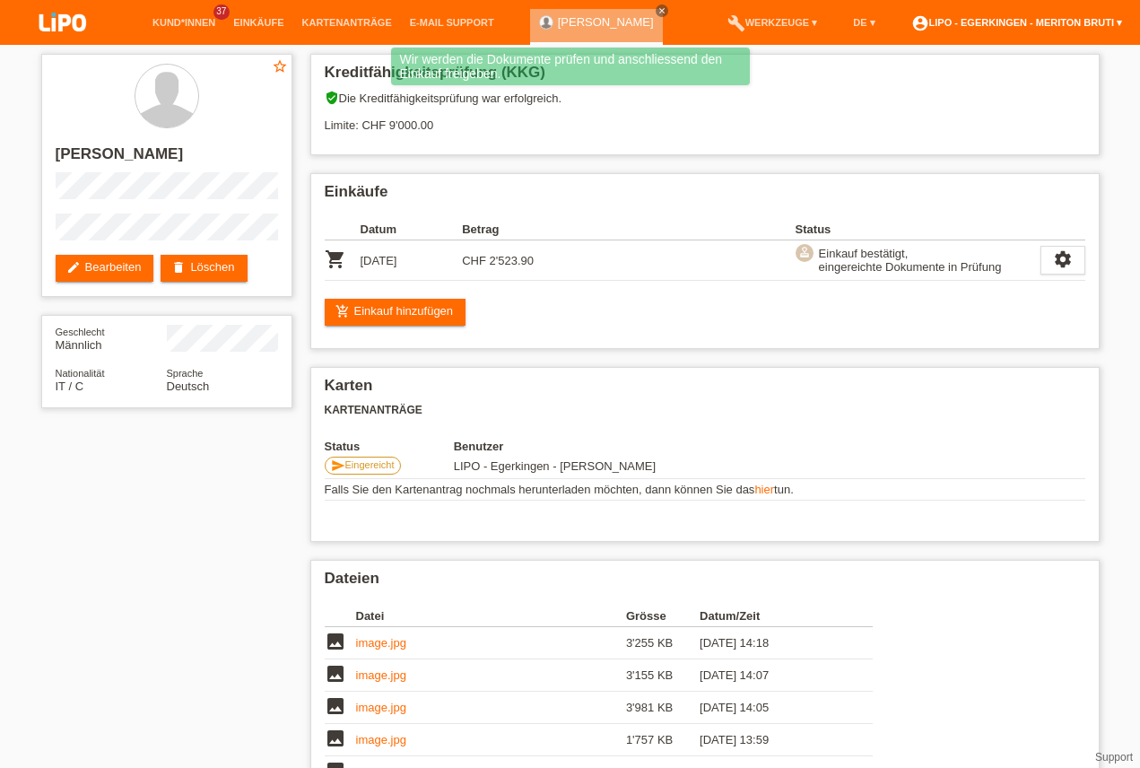
click at [1077, 25] on link "account_circle LIPO - Egerkingen - Meriton Bruti ▾" at bounding box center [1016, 22] width 229 height 11
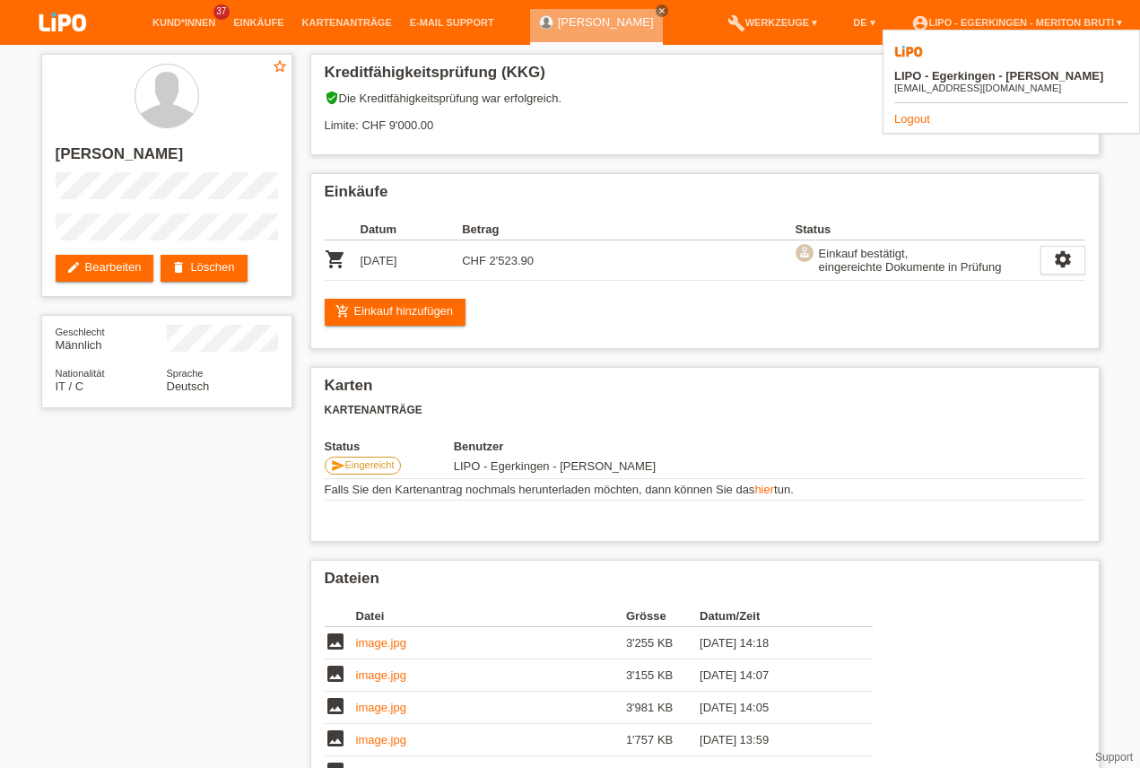
click at [913, 112] on link "Logout" at bounding box center [912, 118] width 36 height 13
